Goal: Transaction & Acquisition: Purchase product/service

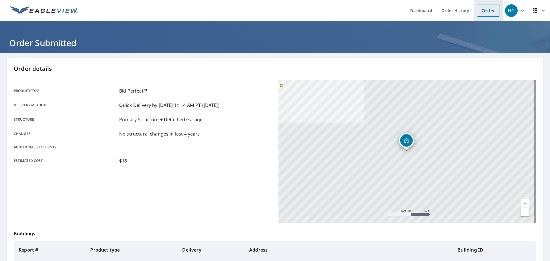
click at [477, 6] on link "Order" at bounding box center [488, 11] width 23 height 12
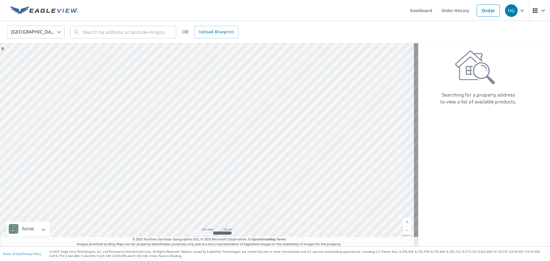
click at [49, 30] on body "HG HG Dashboard Order History Order HG United States US ​ ​ OR Upload Blueprint…" at bounding box center [275, 130] width 550 height 261
click at [49, 62] on li "[GEOGRAPHIC_DATA]" at bounding box center [35, 58] width 57 height 10
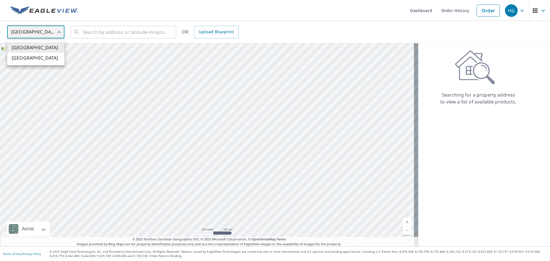
type input "CA"
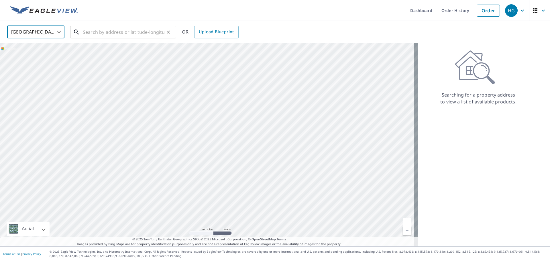
click at [96, 34] on input "text" at bounding box center [124, 32] width 82 height 16
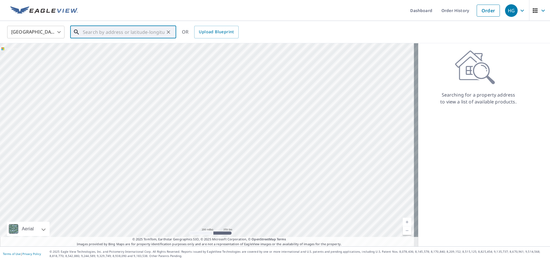
paste input "[STREET_ADDRESS]"
click at [140, 55] on li "[STREET_ADDRESS][PERSON_NAME]" at bounding box center [123, 49] width 106 height 14
type input "[STREET_ADDRESS][PERSON_NAME]"
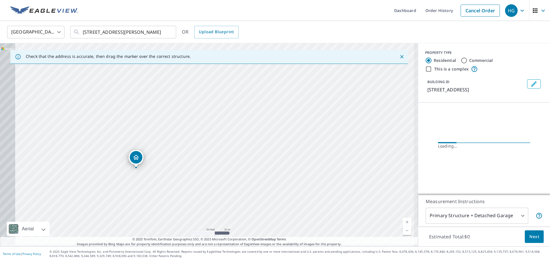
drag, startPoint x: 371, startPoint y: 115, endPoint x: 378, endPoint y: 115, distance: 7.2
click at [378, 115] on div "[STREET_ADDRESS][PERSON_NAME]" at bounding box center [209, 144] width 418 height 203
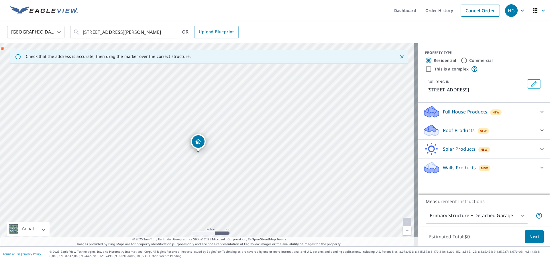
drag, startPoint x: 228, startPoint y: 112, endPoint x: 237, endPoint y: 121, distance: 13.2
click at [255, 108] on div "[STREET_ADDRESS][PERSON_NAME]" at bounding box center [209, 144] width 418 height 203
drag, startPoint x: 200, startPoint y: 140, endPoint x: 199, endPoint y: 126, distance: 13.9
click at [494, 135] on div "Roof Products New" at bounding box center [479, 130] width 112 height 13
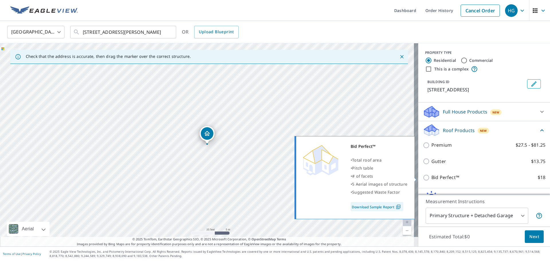
click at [439, 176] on p "Bid Perfect™" at bounding box center [445, 177] width 28 height 7
click at [431, 176] on input "Bid Perfect™ $18" at bounding box center [427, 177] width 9 height 7
checkbox input "true"
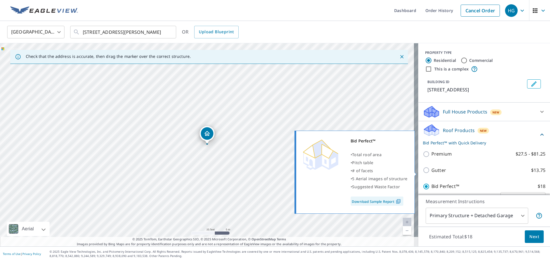
scroll to position [29, 0]
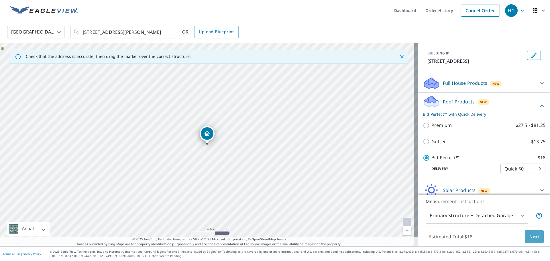
click at [529, 236] on span "Next" at bounding box center [534, 236] width 10 height 7
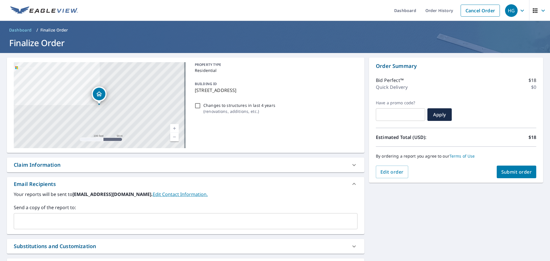
click at [502, 177] on button "Submit order" at bounding box center [517, 172] width 40 height 13
checkbox input "true"
